Goal: Task Accomplishment & Management: Use online tool/utility

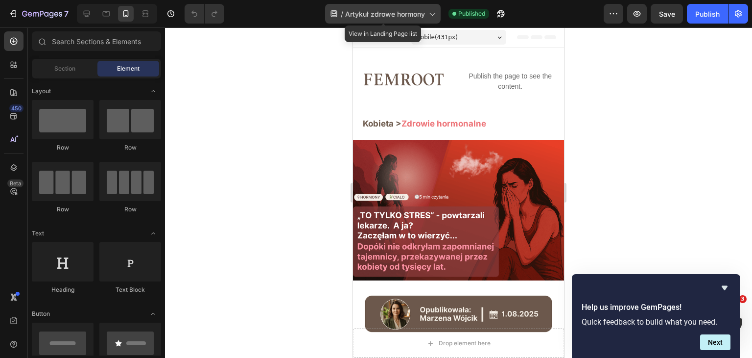
click at [419, 12] on span "Artykuł zdrowe hormony" at bounding box center [385, 14] width 80 height 10
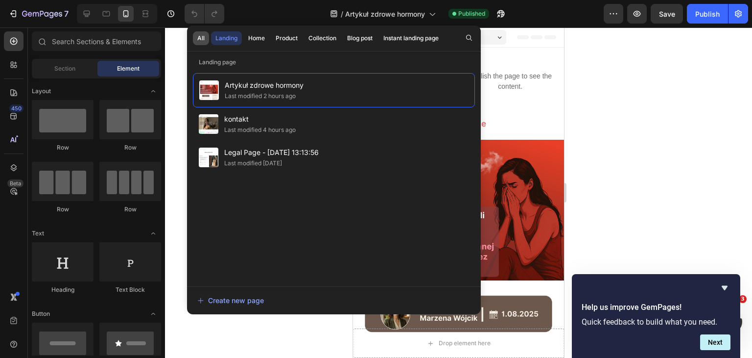
click at [201, 38] on div "All" at bounding box center [200, 38] width 7 height 9
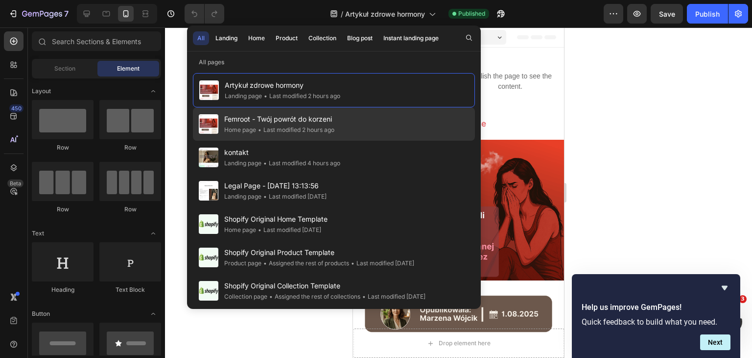
click at [274, 123] on span "Femroot - Twój powrót do korzeni" at bounding box center [279, 119] width 110 height 12
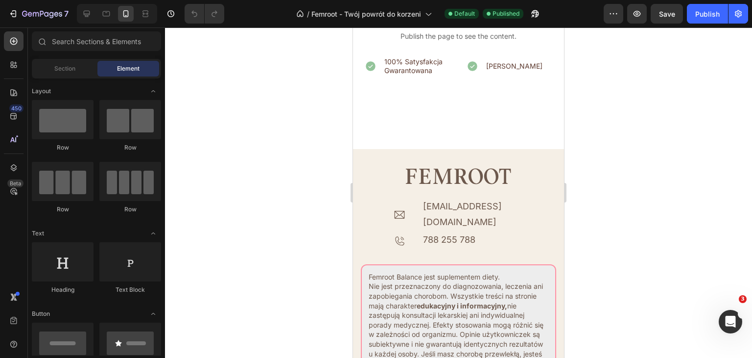
scroll to position [5159, 0]
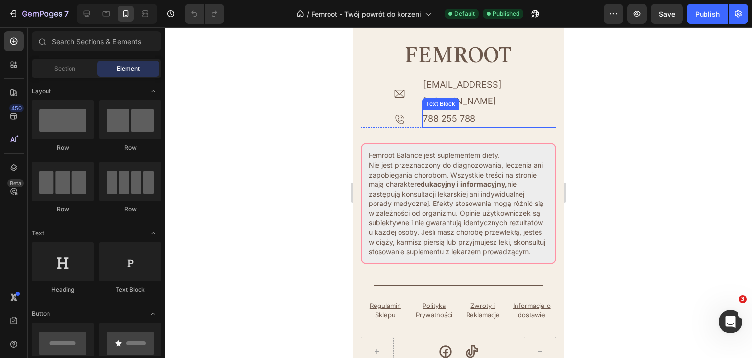
click at [447, 126] on p "788 255 788" at bounding box center [489, 119] width 133 height 16
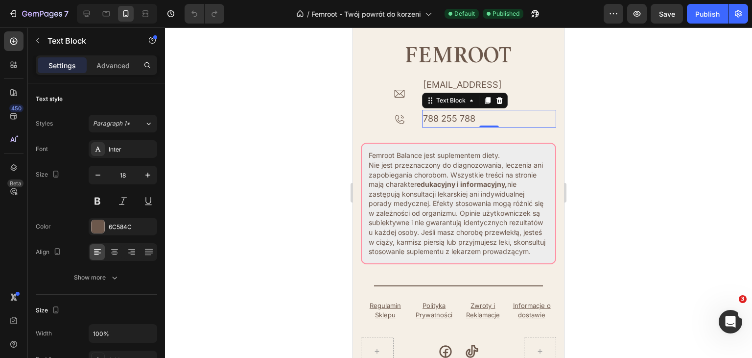
click at [460, 126] on p "788 255 788" at bounding box center [489, 119] width 133 height 16
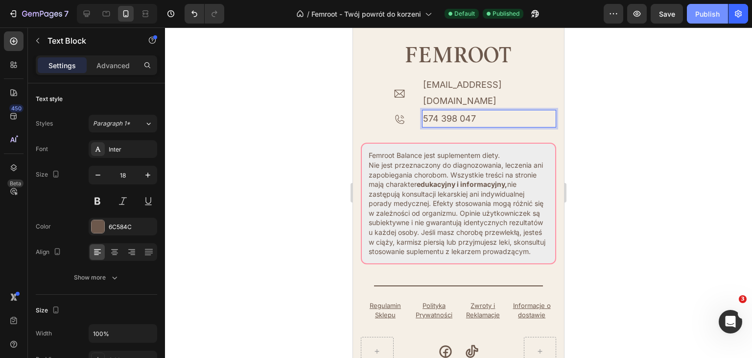
click at [702, 14] on div "Publish" at bounding box center [708, 14] width 24 height 10
